Goal: Transaction & Acquisition: Purchase product/service

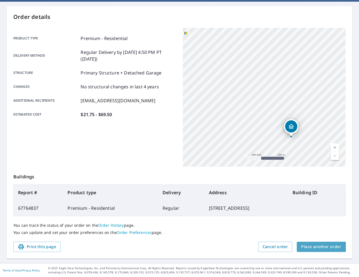
click at [317, 247] on span "Place another order" at bounding box center [321, 246] width 40 height 7
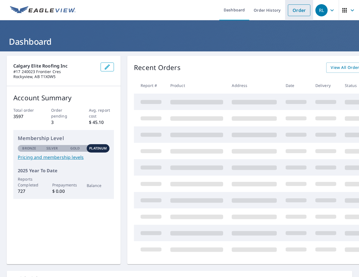
click at [294, 13] on link "Order" at bounding box center [299, 10] width 22 height 12
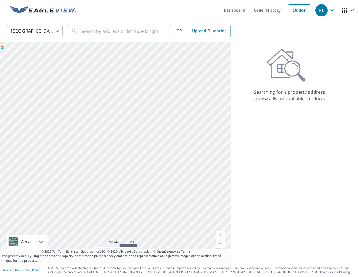
click at [59, 34] on body "RL RL Dashboard Order History Order RL United States US ​ ​ OR Upload Blueprint…" at bounding box center [179, 138] width 359 height 277
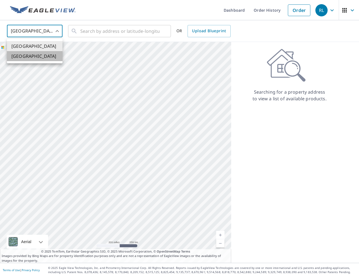
click at [51, 54] on li "Canada" at bounding box center [35, 56] width 56 height 10
type input "CA"
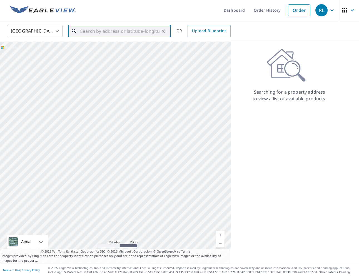
click at [99, 31] on input "text" at bounding box center [119, 31] width 79 height 16
click at [125, 49] on span "20 COUNTRY HILLS CLOSE NW CALGARY AB T3K3Y9" at bounding box center [122, 47] width 87 height 7
type input "20 COUNTRY HILLS CLOSE NW CALGARY AB T3K3Y9"
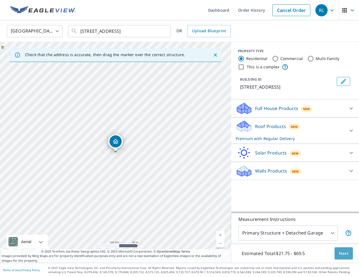
click at [343, 256] on span "Next" at bounding box center [343, 253] width 9 height 7
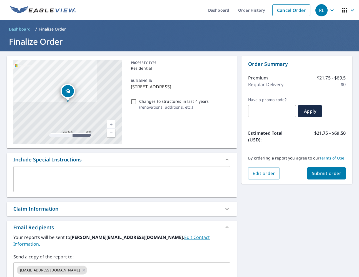
click at [321, 173] on span "Submit order" at bounding box center [327, 173] width 30 height 6
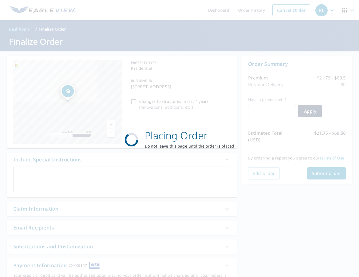
checkbox input "true"
